Goal: Transaction & Acquisition: Subscribe to service/newsletter

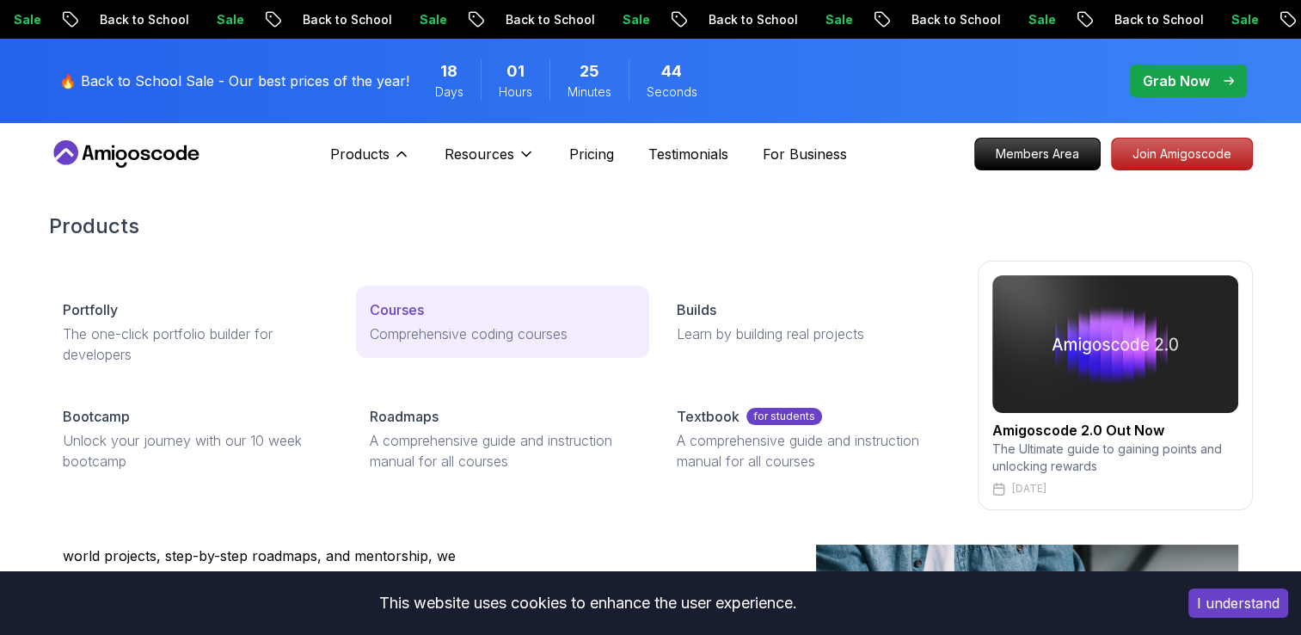
click at [406, 309] on p "Courses" at bounding box center [397, 309] width 54 height 21
click at [417, 310] on p "Courses" at bounding box center [397, 309] width 54 height 21
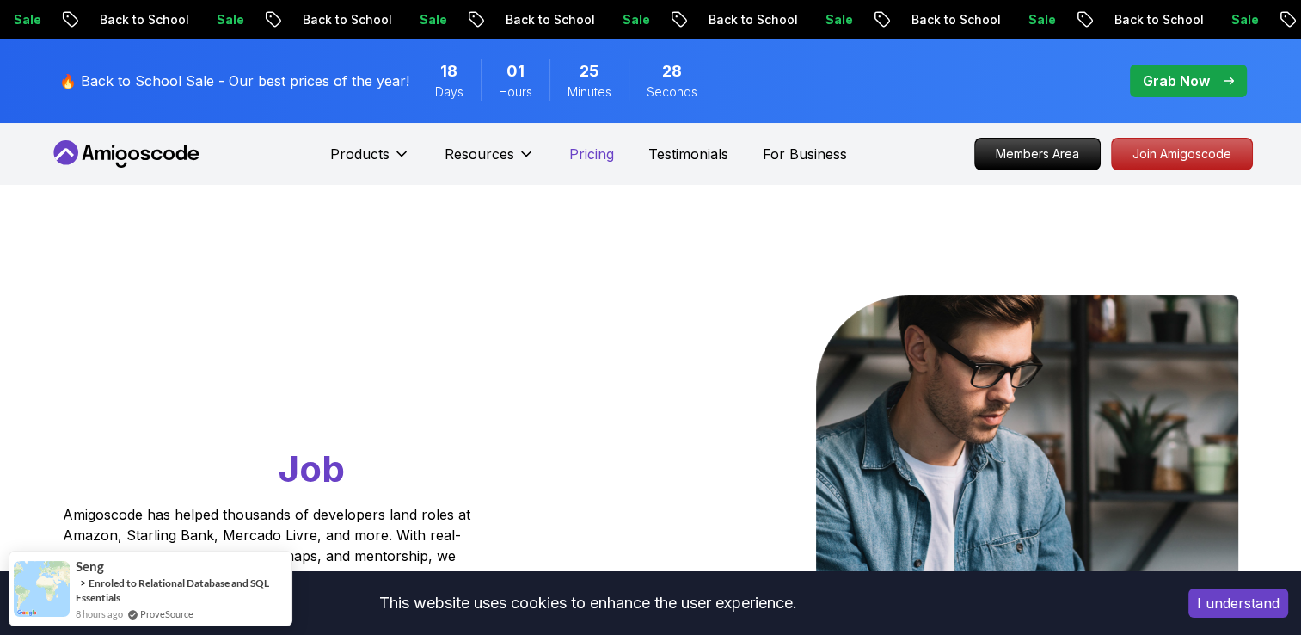
click at [591, 153] on p "Pricing" at bounding box center [591, 154] width 45 height 21
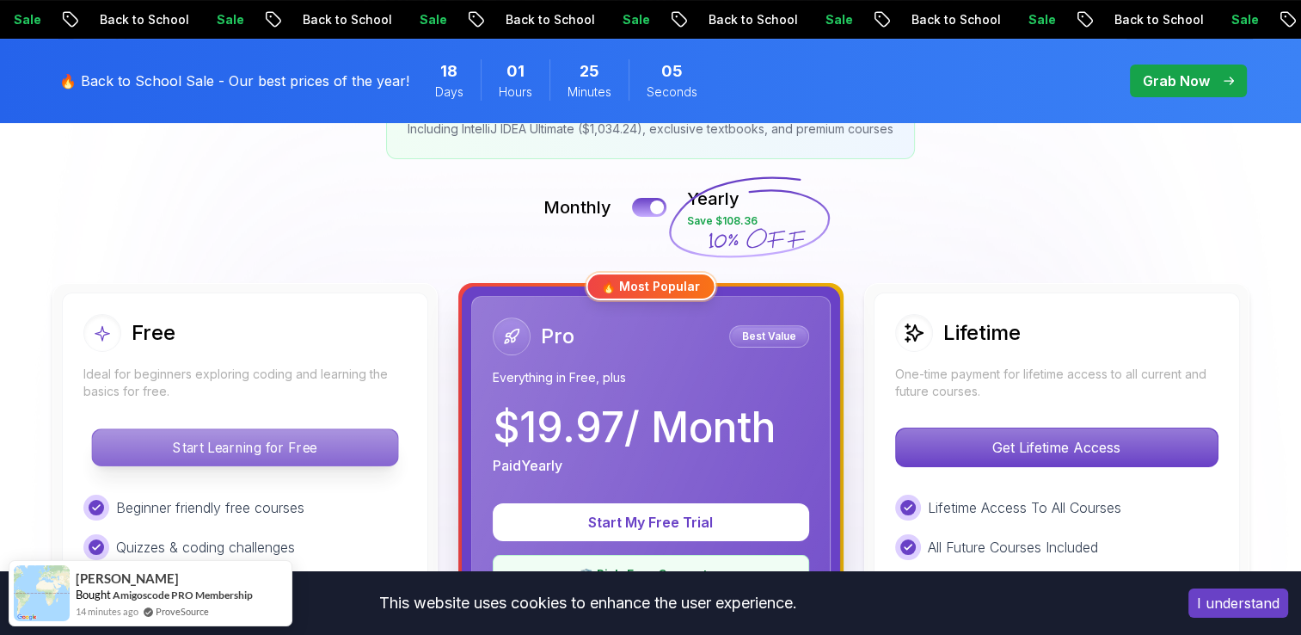
scroll to position [344, 0]
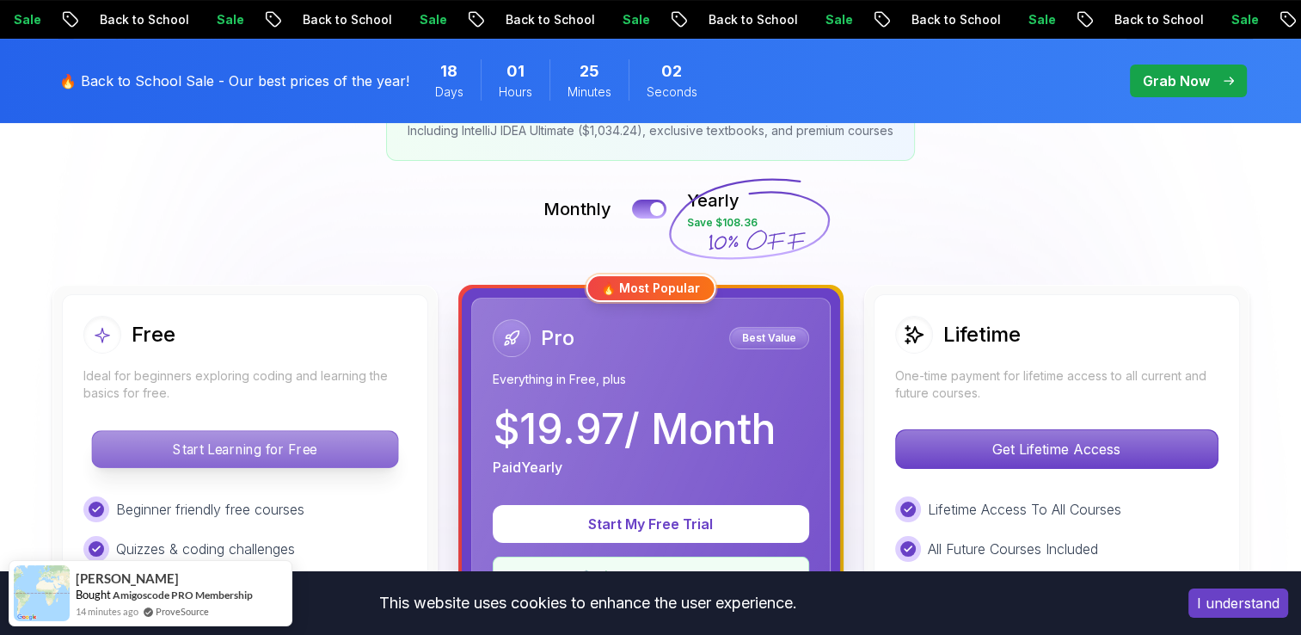
click at [217, 448] on p "Start Learning for Free" at bounding box center [244, 449] width 305 height 36
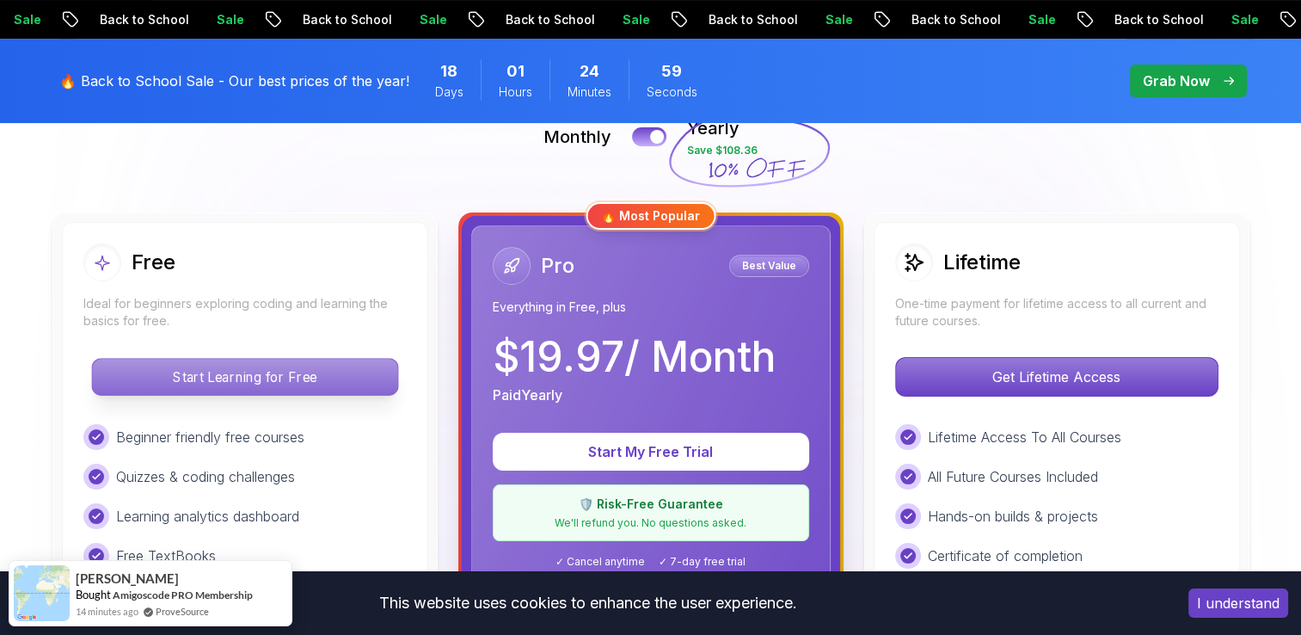
scroll to position [436, 0]
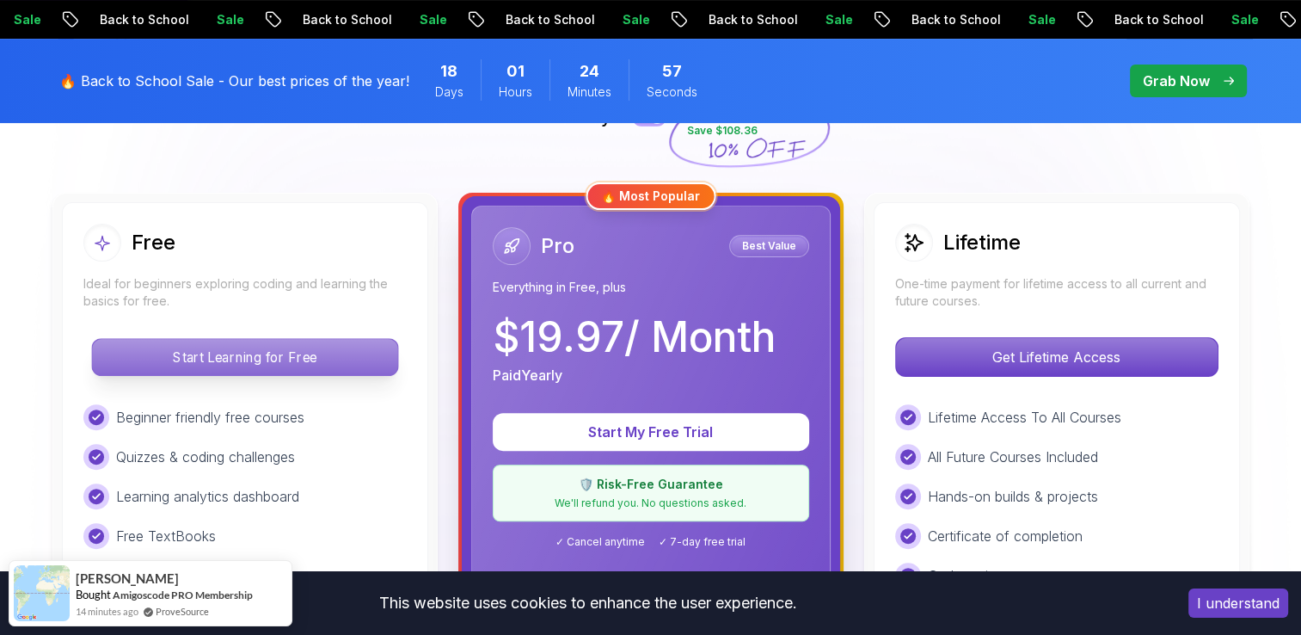
drag, startPoint x: 217, startPoint y: 448, endPoint x: 136, endPoint y: 363, distance: 117.4
click at [136, 363] on p "Start Learning for Free" at bounding box center [244, 357] width 305 height 36
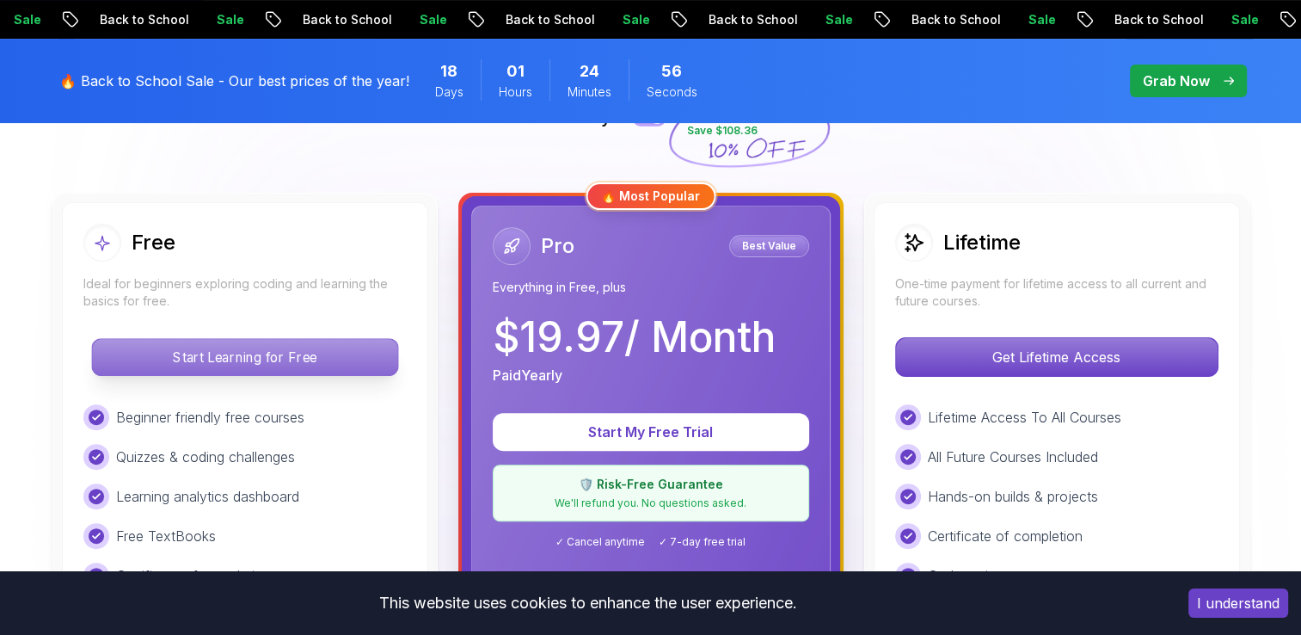
click at [136, 363] on p "Start Learning for Free" at bounding box center [244, 357] width 305 height 36
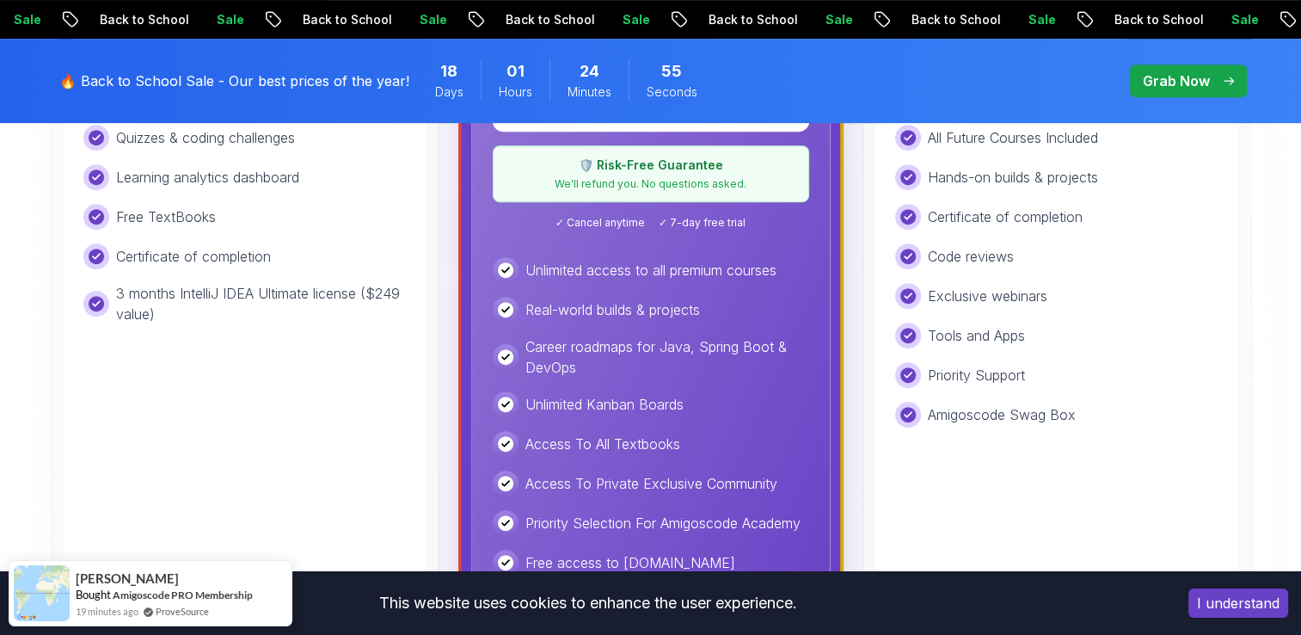
scroll to position [783, 0]
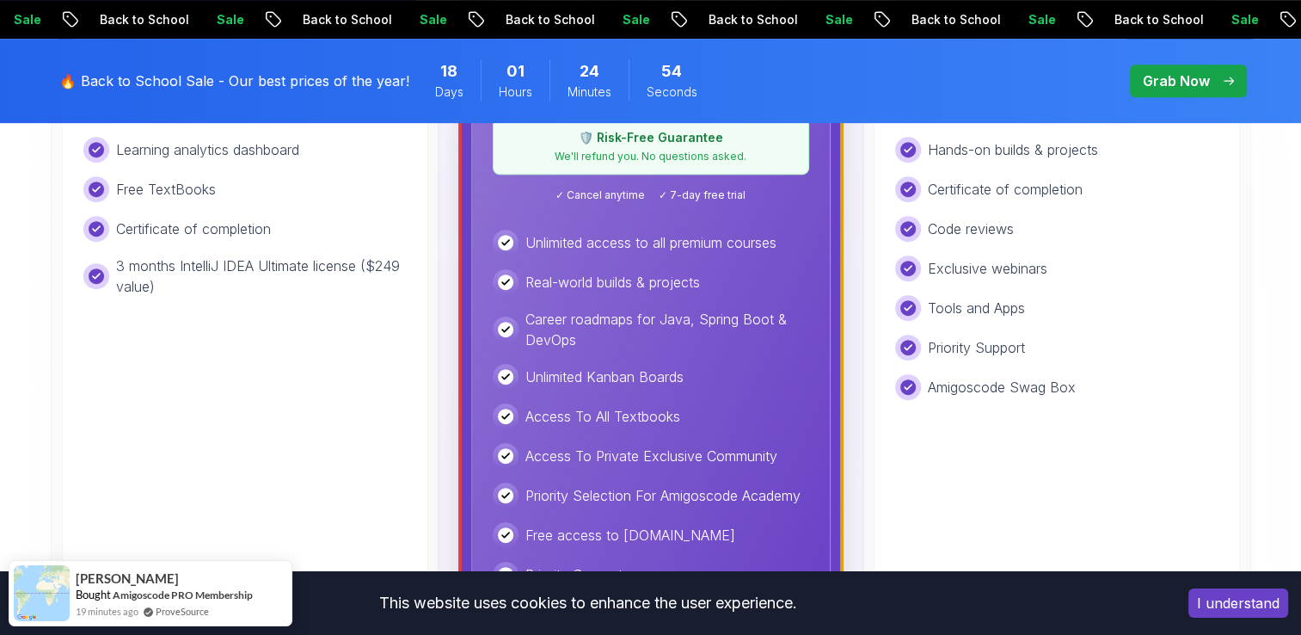
click at [136, 363] on div "Free Ideal for beginners exploring coding and learning the basics for free. Sta…" at bounding box center [245, 254] width 366 height 796
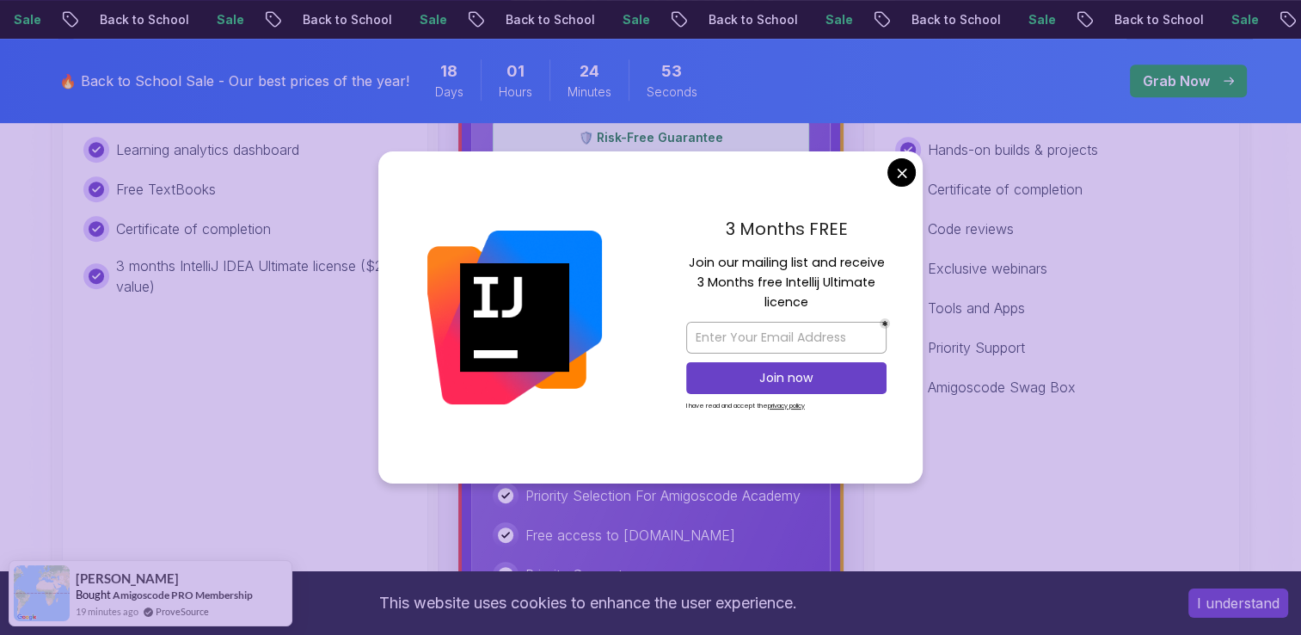
scroll to position [772, 0]
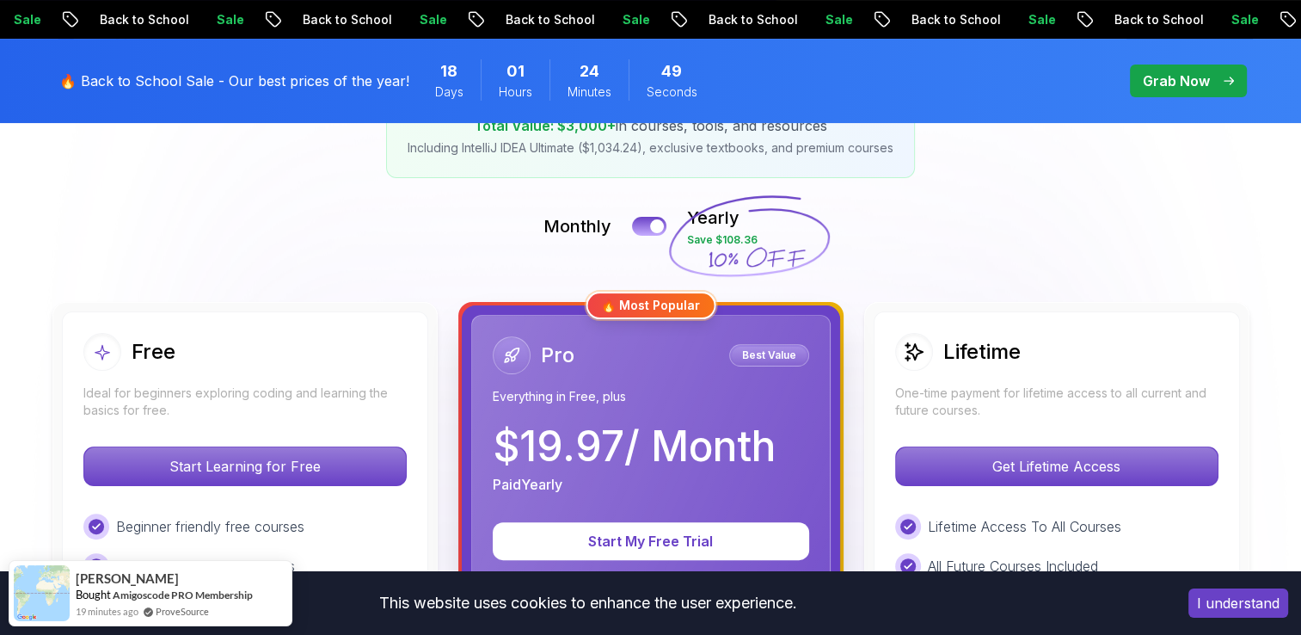
scroll to position [325, 0]
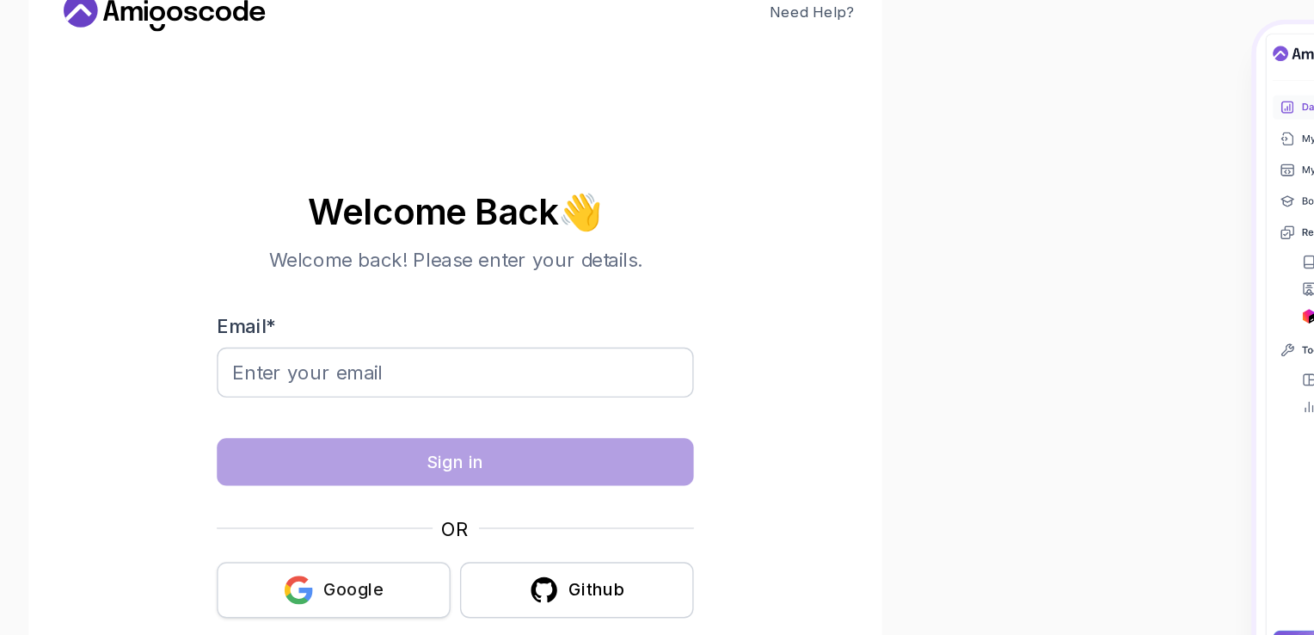
click at [282, 472] on button "Google" at bounding box center [241, 472] width 169 height 40
click at [239, 477] on div "Google" at bounding box center [255, 471] width 44 height 17
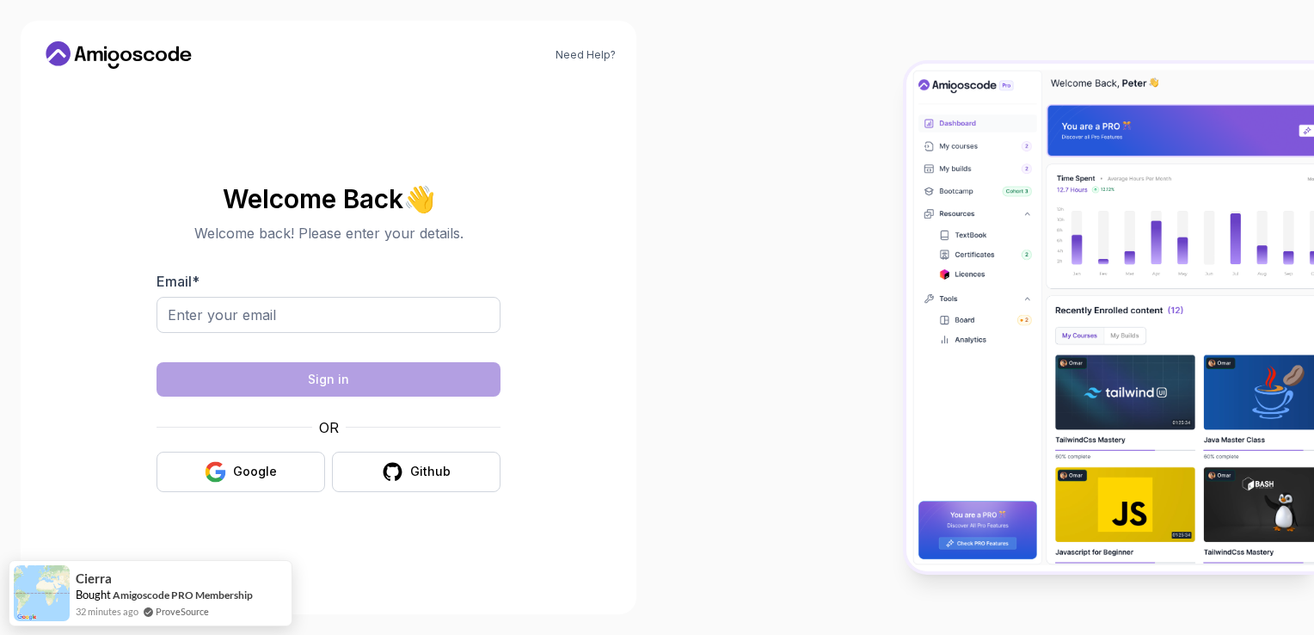
click at [864, 473] on div at bounding box center [985, 317] width 657 height 635
